Goal: Transaction & Acquisition: Purchase product/service

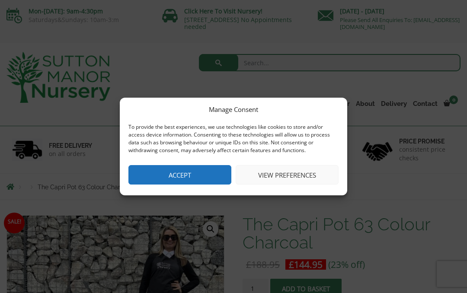
click at [197, 179] on button "Accept" at bounding box center [179, 174] width 103 height 19
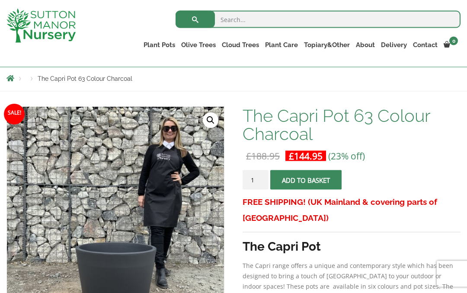
scroll to position [92, 0]
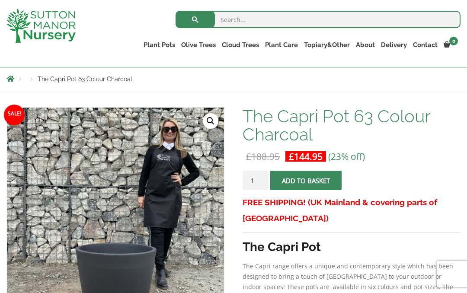
click at [316, 178] on button "Add to basket" at bounding box center [305, 180] width 71 height 19
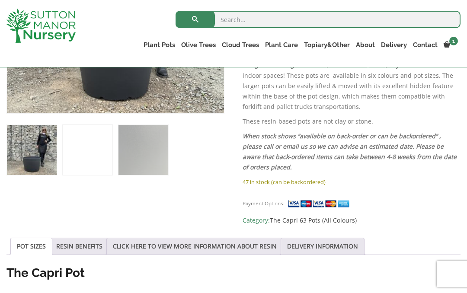
scroll to position [343, 0]
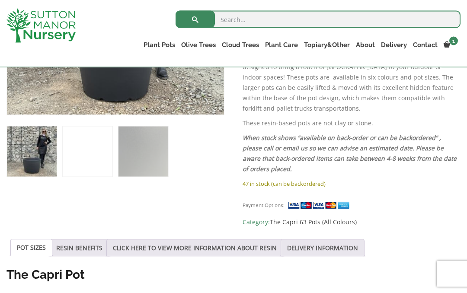
click at [319, 251] on link "DELIVERY INFORMATION" at bounding box center [322, 248] width 71 height 16
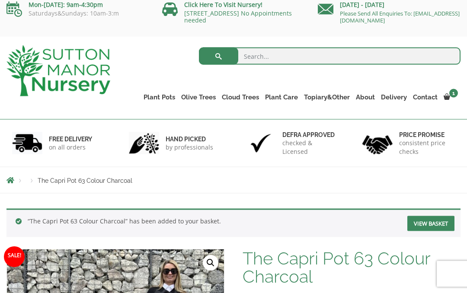
scroll to position [0, 0]
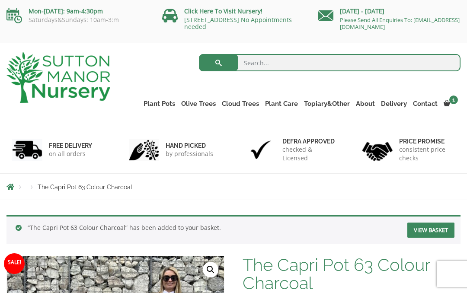
click at [0, 0] on link "Checkout" at bounding box center [0, 0] width 0 height 0
